Goal: Information Seeking & Learning: Compare options

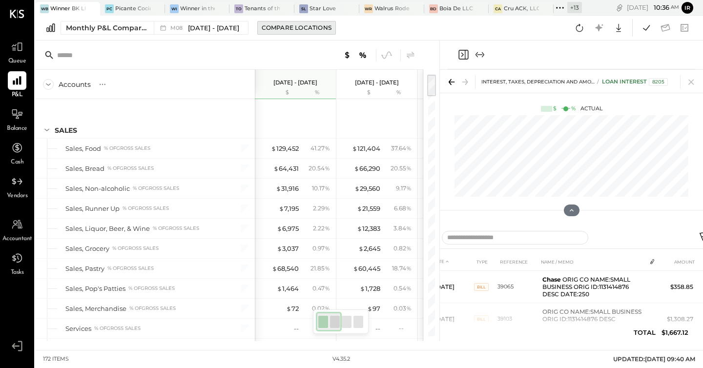
click at [293, 31] on div "Compare Locations" at bounding box center [297, 27] width 70 height 8
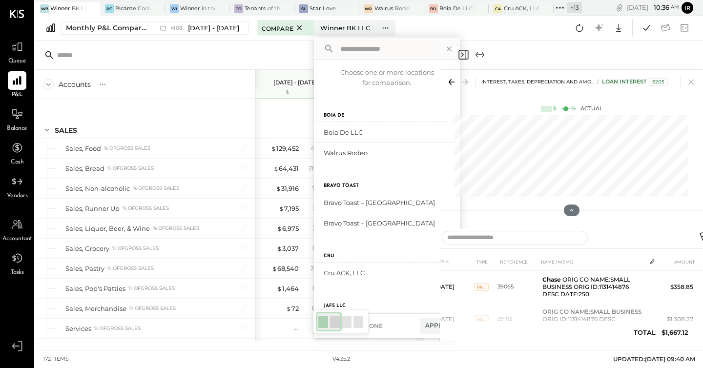
click at [546, 30] on div "Monthly P&L Comparison M08 [DATE] - [DATE] Compare Winner BK LLC Choose one or …" at bounding box center [369, 28] width 668 height 25
click at [296, 25] on icon at bounding box center [299, 28] width 12 height 12
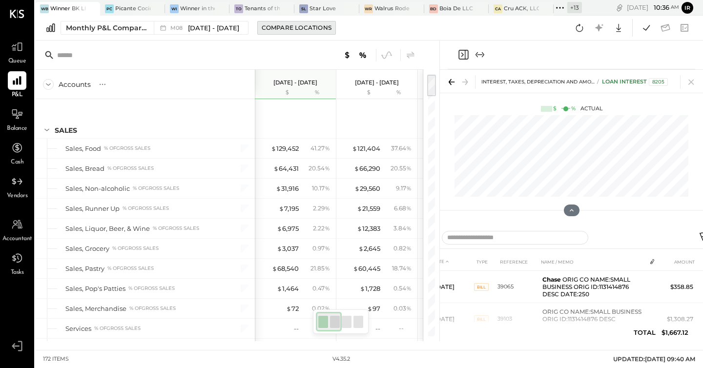
click at [293, 28] on div "Compare Locations" at bounding box center [297, 27] width 70 height 8
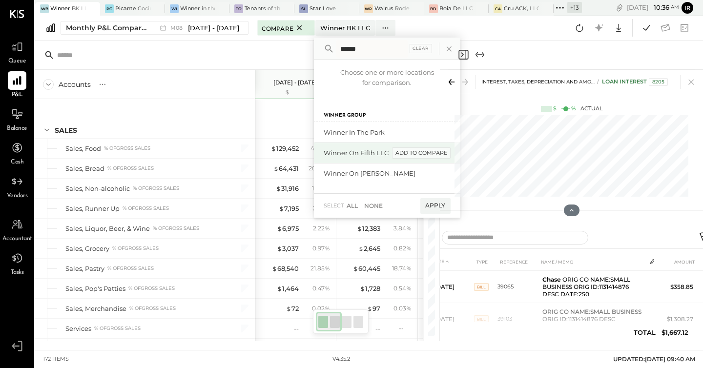
type input "******"
click at [416, 151] on div "add to compare" at bounding box center [421, 153] width 59 height 12
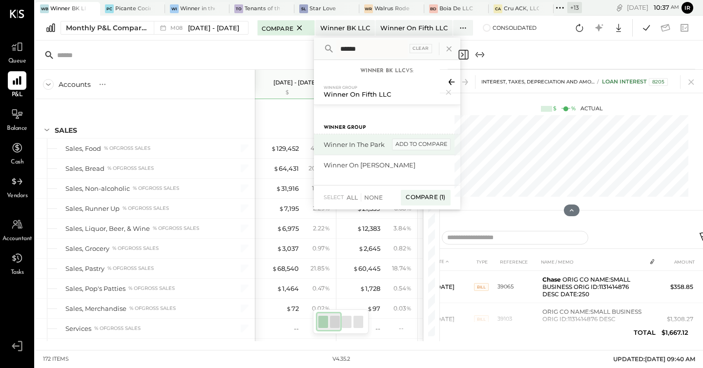
click at [407, 145] on div "add to compare" at bounding box center [421, 145] width 59 height 12
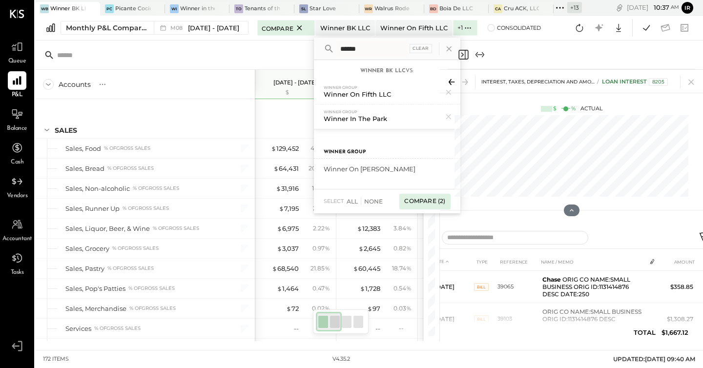
click at [420, 199] on div "Compare (2)" at bounding box center [424, 202] width 51 height 16
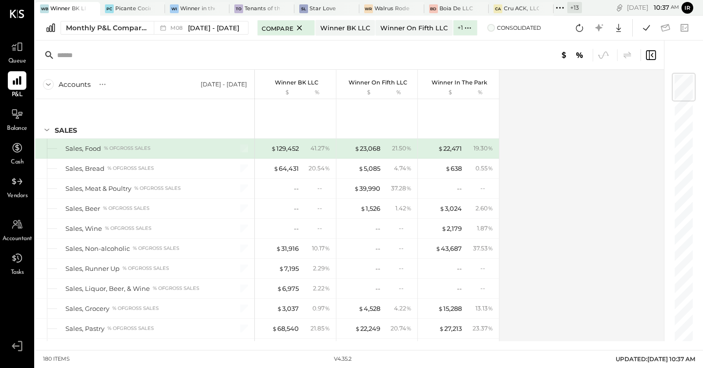
click at [487, 28] on span at bounding box center [491, 28] width 8 height 8
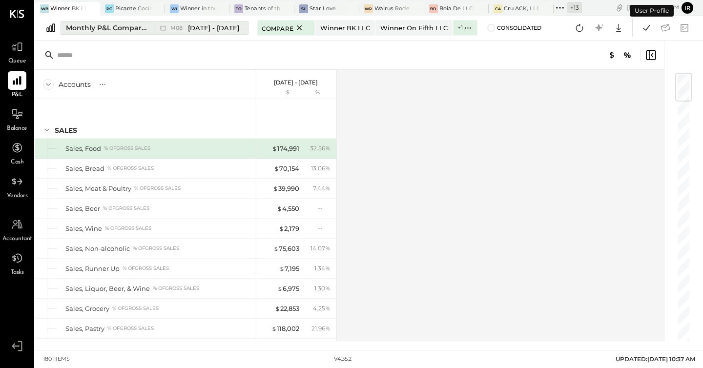
click at [122, 25] on div "Monthly P&L Comparison" at bounding box center [107, 28] width 82 height 10
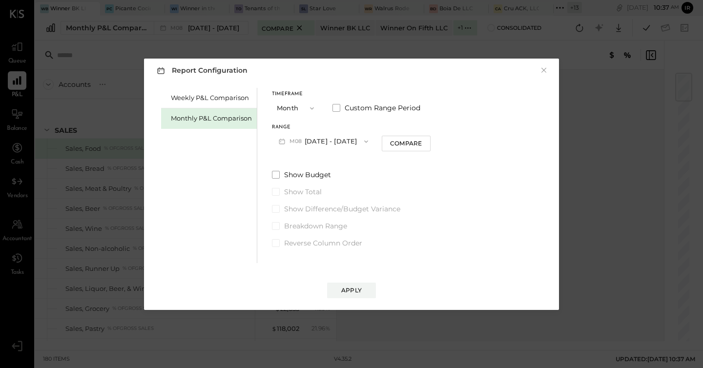
click at [604, 174] on div "Report Configuration × Weekly P&L Comparison Monthly P&L Comparison Timeframe M…" at bounding box center [351, 184] width 703 height 368
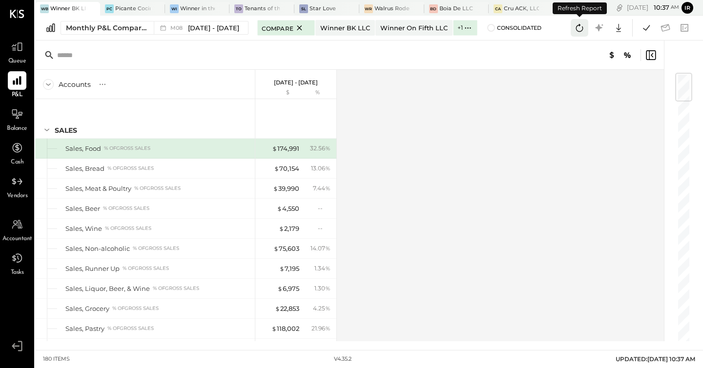
click at [579, 33] on icon at bounding box center [579, 27] width 13 height 13
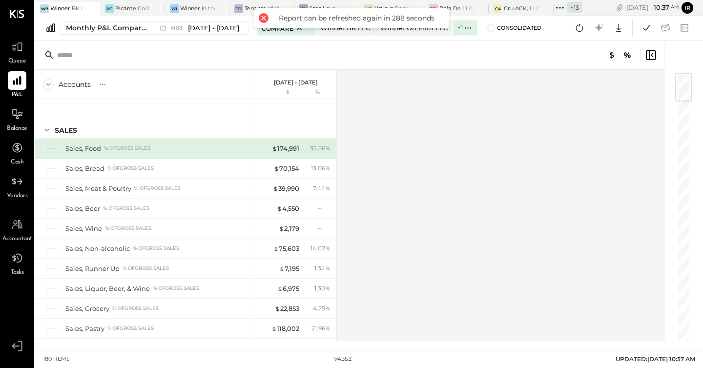
click at [417, 174] on div "Accounts S % GL [DATE] - [DATE] $ % SALES Sales, Food % of GROSS SALES Sales, B…" at bounding box center [350, 205] width 630 height 271
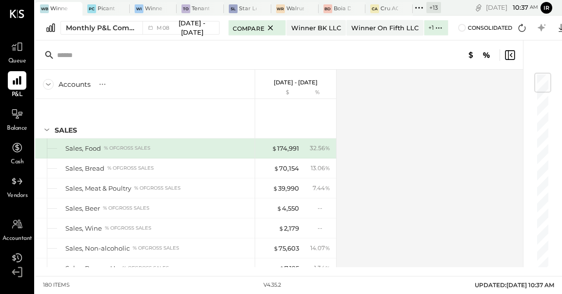
click at [430, 144] on div "Accounts S % GL [DATE] - [DATE] $ % SALES Sales, Food % of GROSS SALES Sales, B…" at bounding box center [280, 169] width 490 height 198
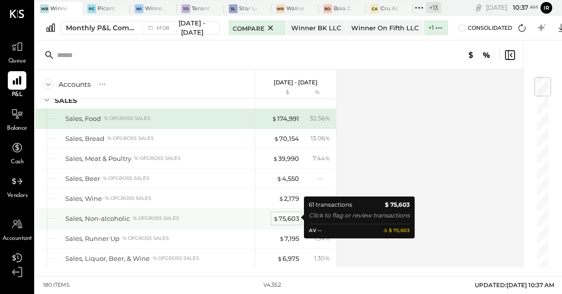
scroll to position [35, 0]
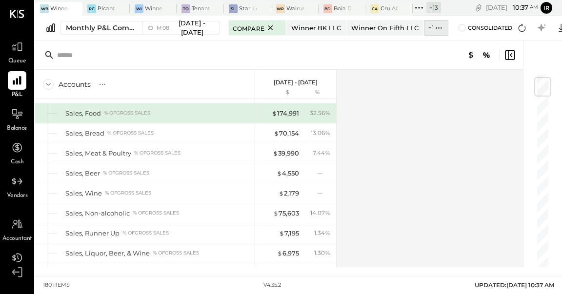
click at [434, 28] on icon at bounding box center [439, 28] width 10 height 10
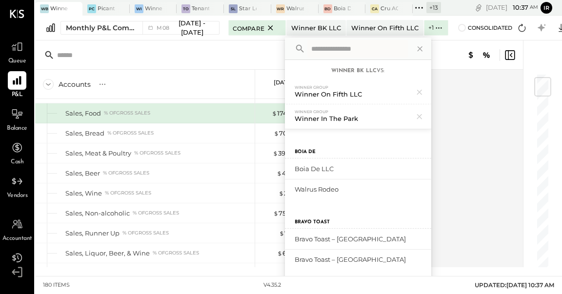
click at [450, 102] on div "Accounts S % GL [DATE] - [DATE] $ % SALES Sales, Food % of GROSS SALES Sales, B…" at bounding box center [280, 169] width 490 height 198
click at [417, 49] on icon at bounding box center [419, 48] width 5 height 5
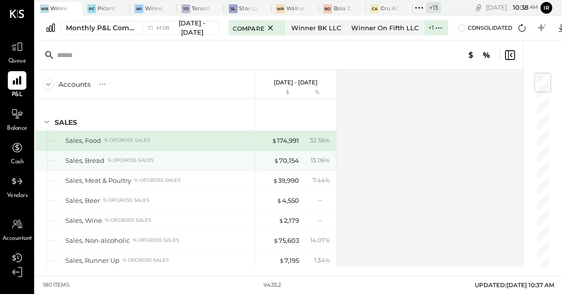
scroll to position [0, 0]
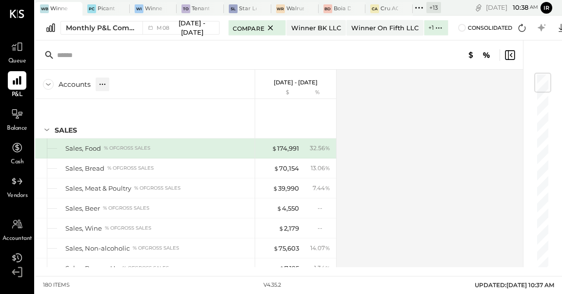
click at [103, 82] on icon at bounding box center [103, 85] width 10 height 10
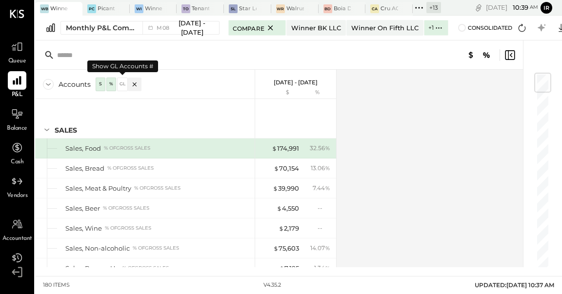
click at [124, 84] on div "GL" at bounding box center [123, 84] width 10 height 8
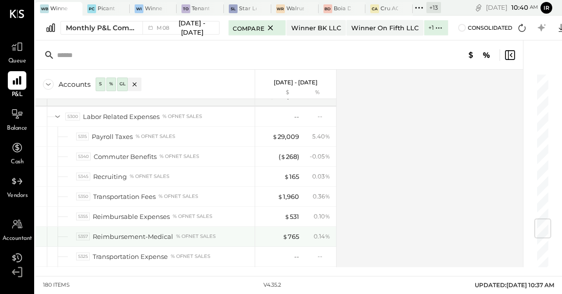
scroll to position [1236, 0]
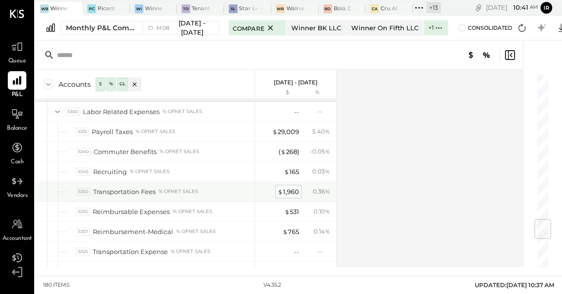
click at [292, 187] on div "$ 1,960" at bounding box center [288, 191] width 21 height 9
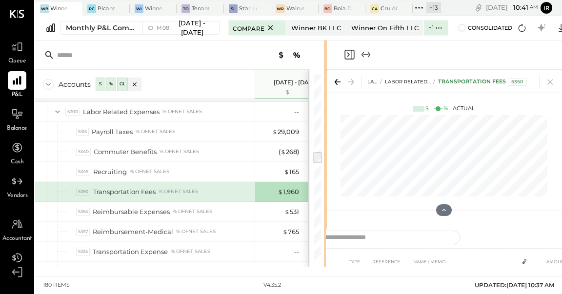
click at [361, 127] on div "Accounts S % GL [DATE] - [DATE] $ % SALES 4105 Sales, Food % of GROSS SALES 410…" at bounding box center [298, 154] width 527 height 227
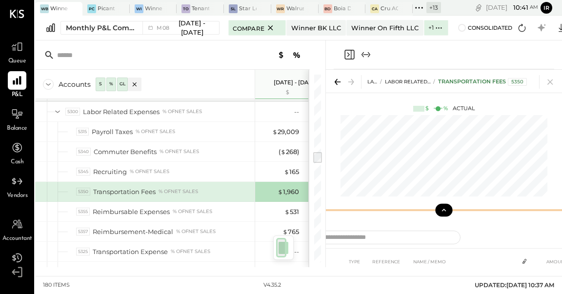
click at [437, 212] on button at bounding box center [443, 210] width 17 height 13
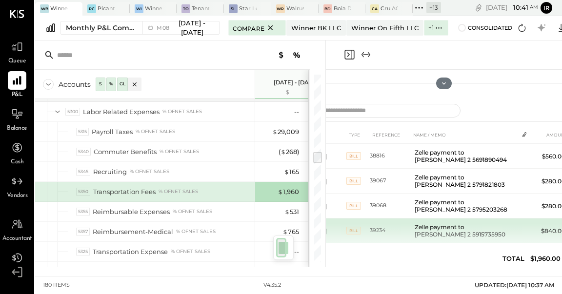
scroll to position [9, 0]
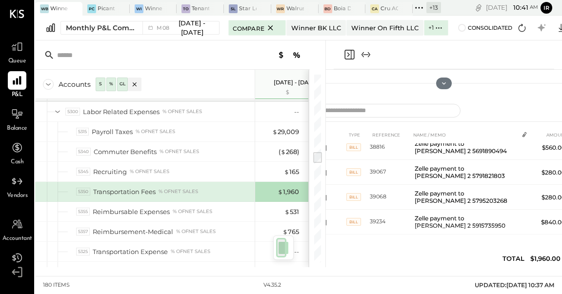
click at [349, 56] on icon "Close panel" at bounding box center [350, 55] width 12 height 12
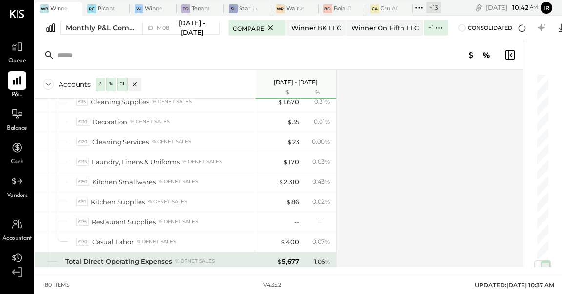
scroll to position [1576, 0]
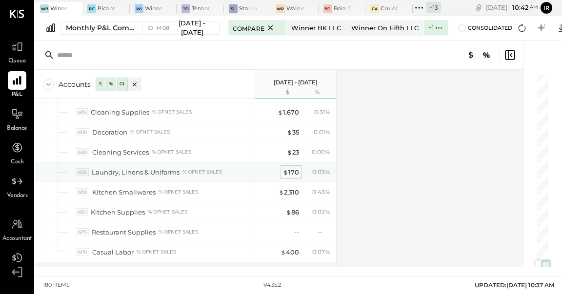
click at [293, 168] on div "$ 170" at bounding box center [291, 172] width 16 height 9
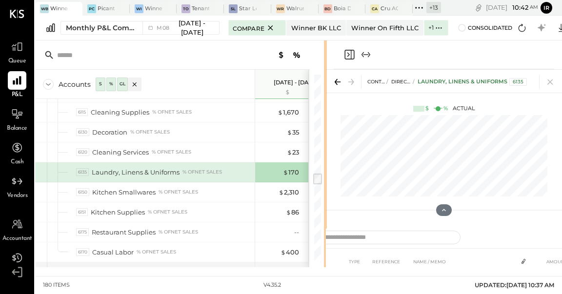
click at [376, 129] on div "Accounts S % GL [DATE] - [DATE] $ % SALES 4105 Sales, Food % of GROSS SALES 410…" at bounding box center [298, 154] width 527 height 227
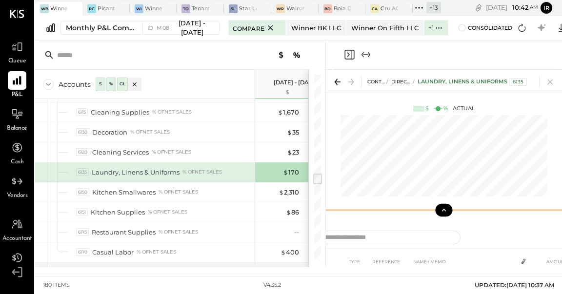
click at [448, 214] on button at bounding box center [443, 210] width 17 height 13
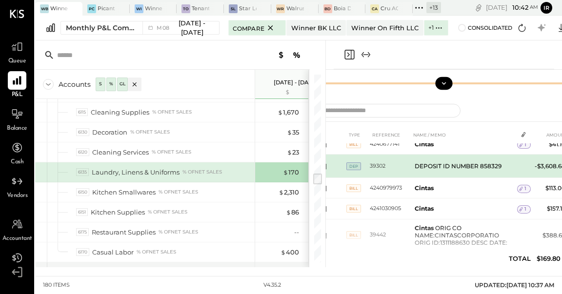
scroll to position [379, 0]
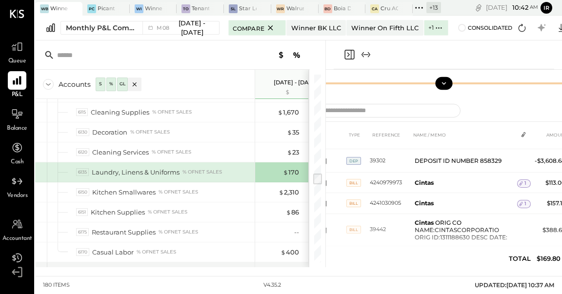
click at [350, 58] on icon "Close panel" at bounding box center [350, 55] width 12 height 12
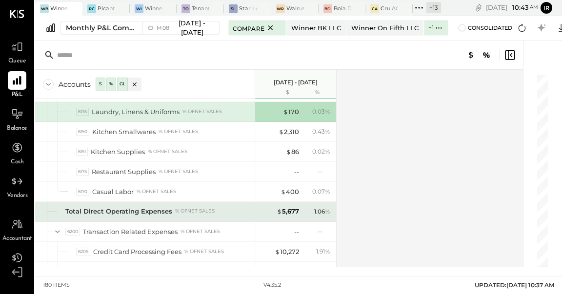
scroll to position [1627, 0]
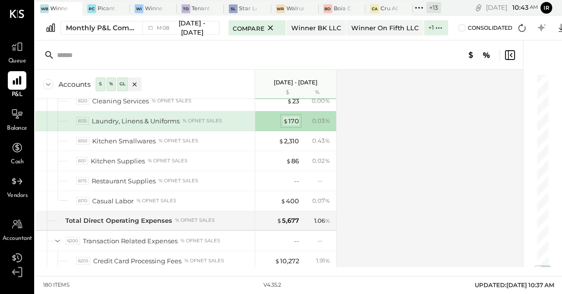
click at [295, 117] on div "$ 170" at bounding box center [291, 121] width 16 height 9
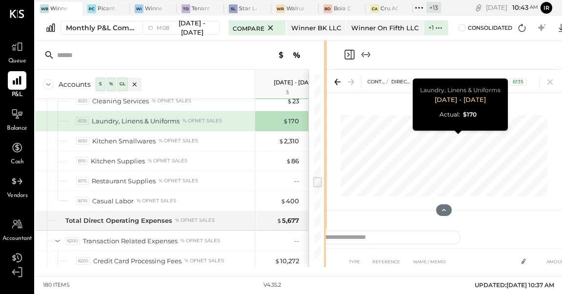
click at [364, 160] on div "Accounts S % GL [DATE] - [DATE] $ % SALES 4105 Sales, Food % of GROSS SALES 410…" at bounding box center [298, 154] width 527 height 227
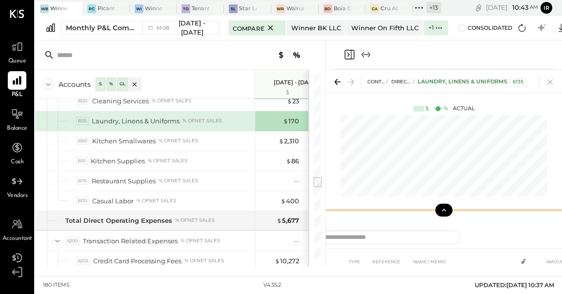
scroll to position [41, 0]
click at [446, 216] on div at bounding box center [444, 211] width 236 height 20
click at [446, 213] on icon at bounding box center [444, 210] width 9 height 9
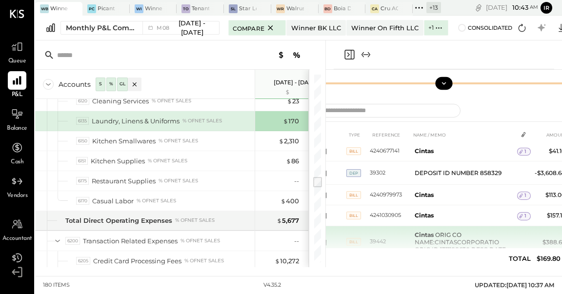
scroll to position [326, 0]
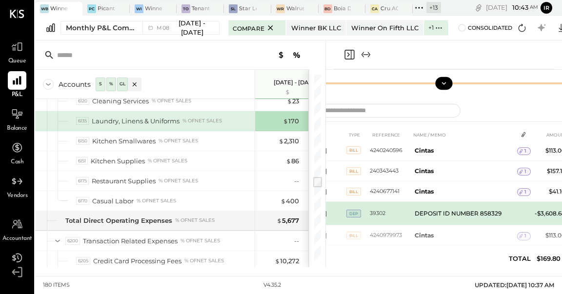
click at [501, 213] on td "DEPOSIT ID NUMBER 858329" at bounding box center [464, 213] width 106 height 23
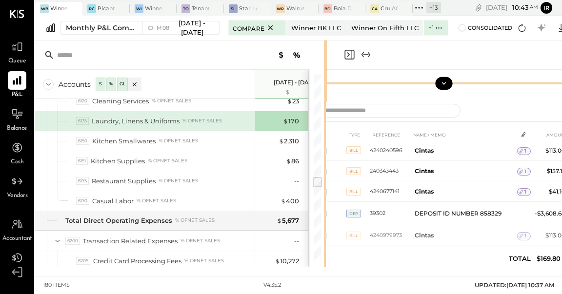
click at [325, 140] on div "Accounts S % GL [DATE] - [DATE] $ % SALES 4105 Sales, Food % of GROSS SALES 410…" at bounding box center [298, 154] width 527 height 227
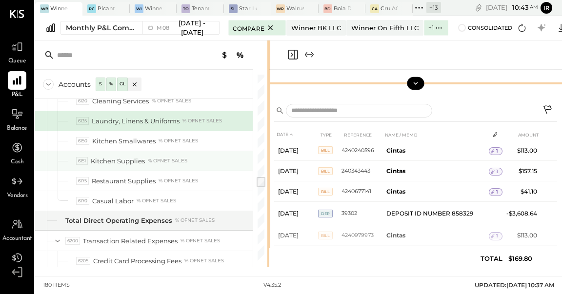
drag, startPoint x: 324, startPoint y: 140, endPoint x: 245, endPoint y: 151, distance: 80.4
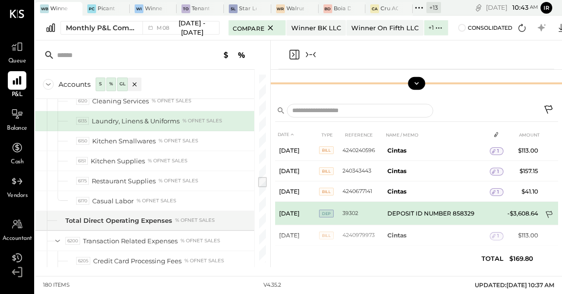
click at [546, 211] on icon at bounding box center [550, 216] width 10 height 10
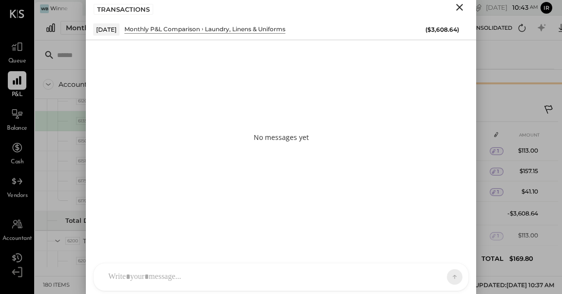
click at [141, 276] on div "D [PERSON_NAME] D [PERSON_NAME] J [PERSON_NAME] IR [PERSON_NAME] A accounting M…" at bounding box center [281, 277] width 376 height 28
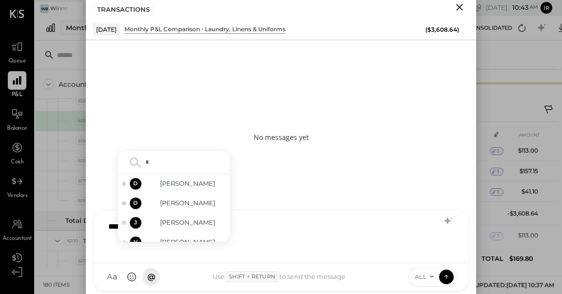
type input "**"
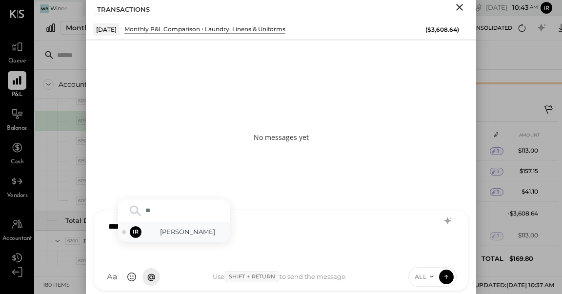
click at [167, 230] on span "[PERSON_NAME]" at bounding box center [187, 231] width 77 height 9
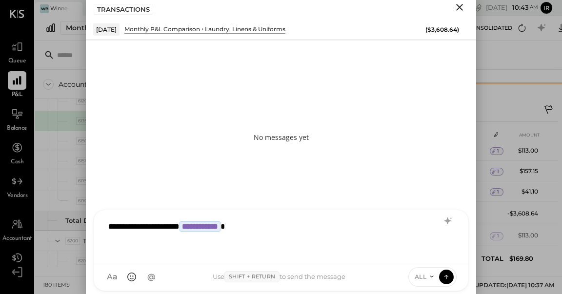
click at [421, 277] on span "ALL" at bounding box center [421, 277] width 12 height 8
click at [429, 254] on div "INTERNAL" at bounding box center [438, 253] width 58 height 16
click at [446, 278] on icon at bounding box center [446, 277] width 0 height 4
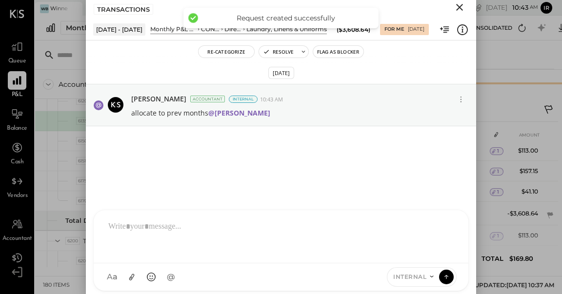
click at [466, 1] on button "Close" at bounding box center [460, 7] width 18 height 13
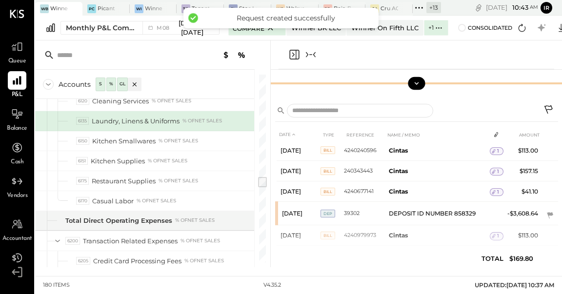
click at [292, 55] on icon "Close panel" at bounding box center [294, 55] width 12 height 12
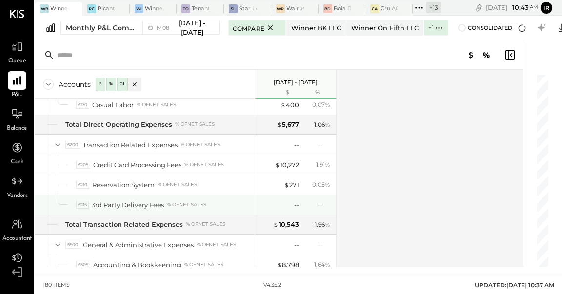
scroll to position [1728, 0]
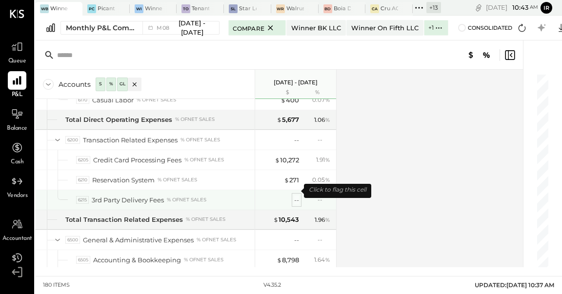
click at [297, 196] on div "--" at bounding box center [296, 200] width 5 height 9
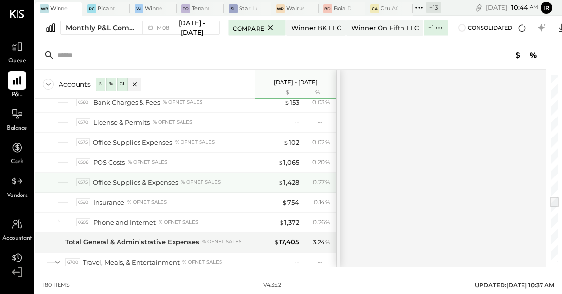
scroll to position [1951, 0]
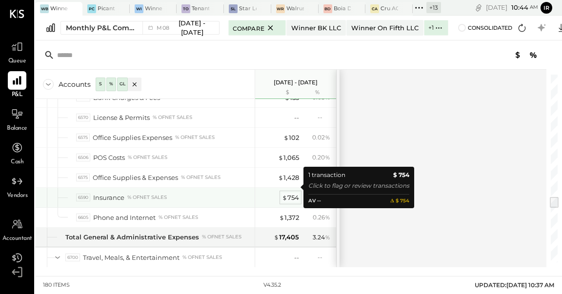
click at [287, 193] on div "$ 754" at bounding box center [290, 197] width 17 height 9
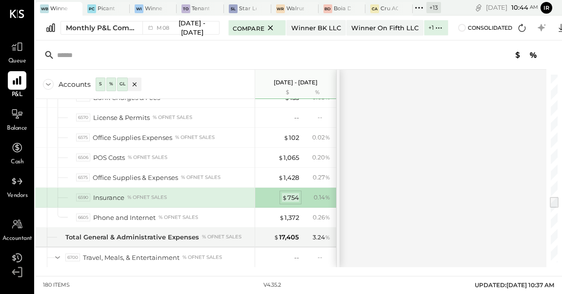
click at [286, 194] on span "$" at bounding box center [284, 198] width 5 height 8
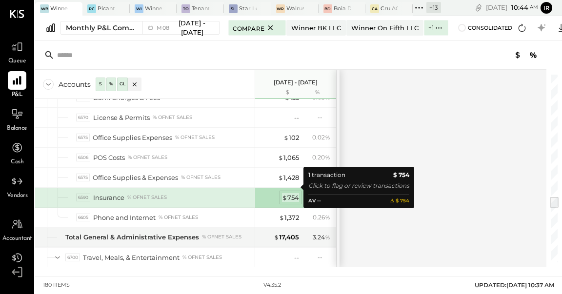
click at [289, 193] on div "$ 754" at bounding box center [290, 197] width 17 height 9
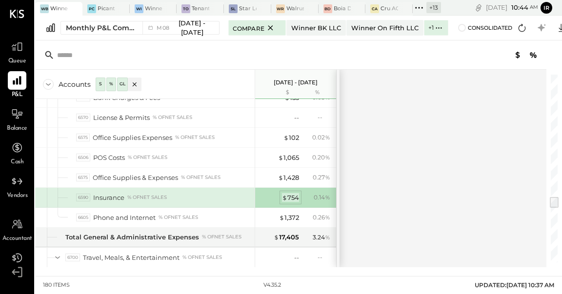
click at [288, 193] on div "$ 754" at bounding box center [290, 197] width 17 height 9
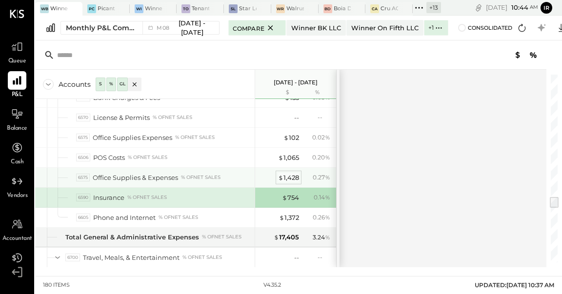
click at [292, 173] on div "$ 1,428" at bounding box center [288, 177] width 21 height 9
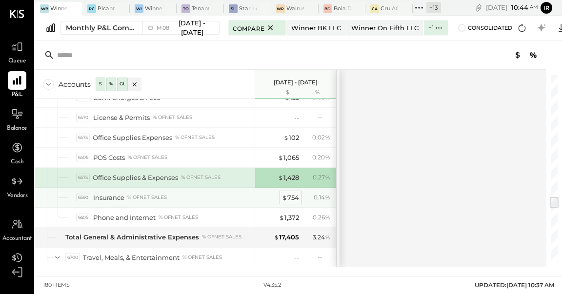
click at [294, 193] on div "$ 754" at bounding box center [290, 197] width 17 height 9
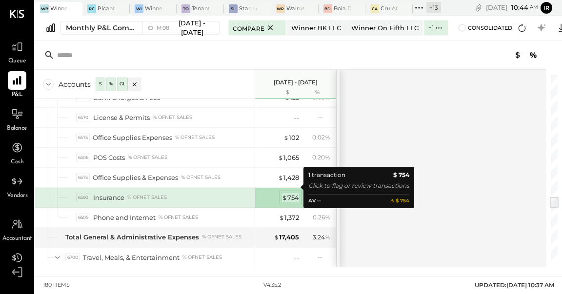
click at [296, 193] on div "$ 754" at bounding box center [290, 197] width 17 height 9
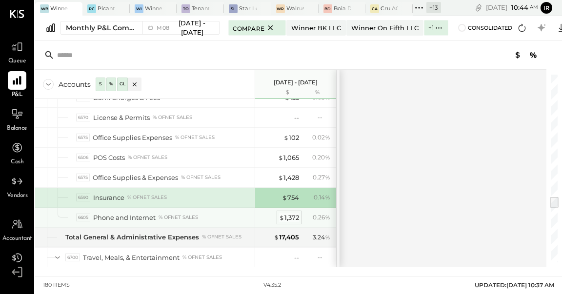
click at [296, 213] on div "$ 1,372" at bounding box center [289, 217] width 20 height 9
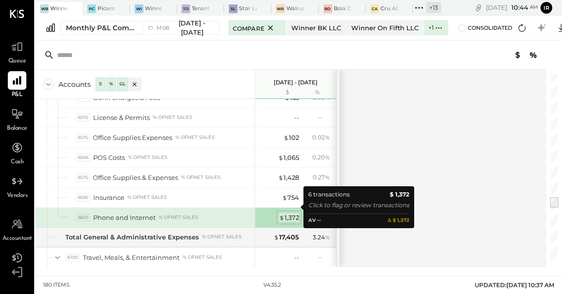
click at [295, 213] on div "$ 1,372" at bounding box center [289, 217] width 20 height 9
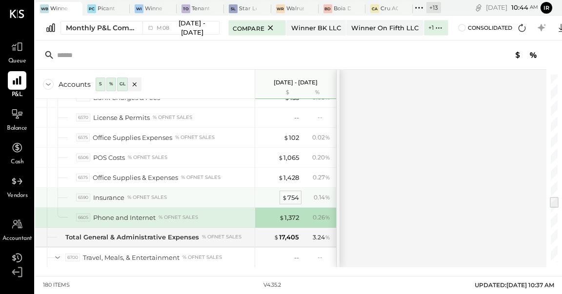
click at [291, 193] on div "$ 754" at bounding box center [290, 197] width 17 height 9
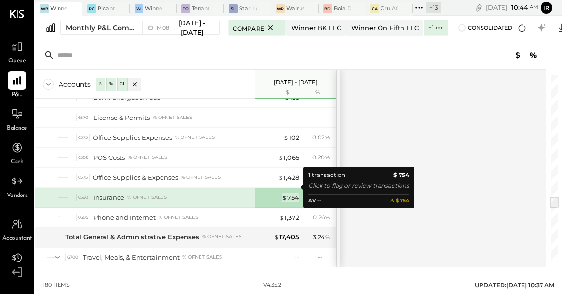
click at [291, 193] on div "$ 754" at bounding box center [290, 197] width 17 height 9
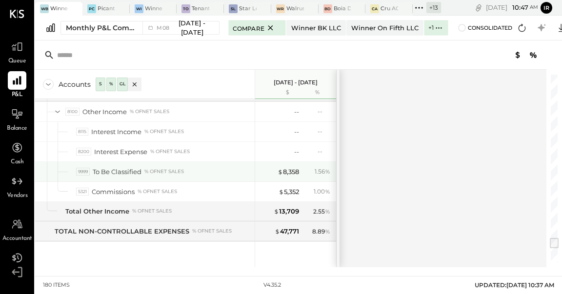
scroll to position [2601, 0]
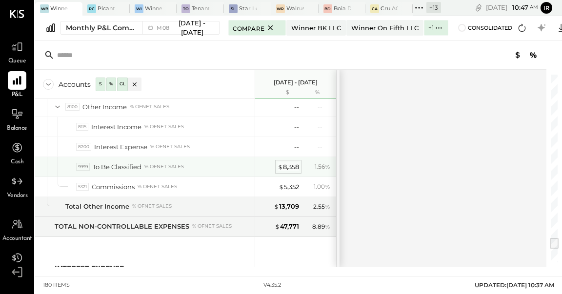
click at [290, 163] on div "$ 8,358" at bounding box center [288, 167] width 21 height 9
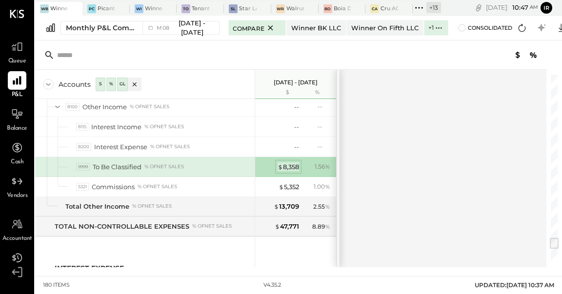
click at [288, 163] on div "$ 8,358" at bounding box center [288, 167] width 21 height 9
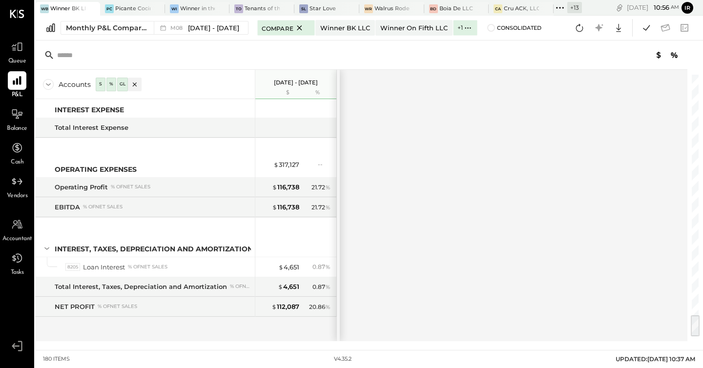
scroll to position [2760, 0]
